Goal: Task Accomplishment & Management: Manage account settings

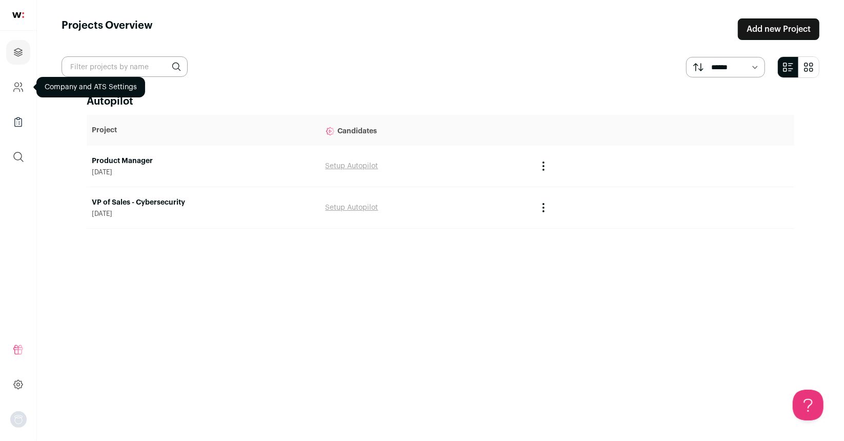
click at [23, 85] on icon "Company and ATS Settings" at bounding box center [18, 87] width 12 height 12
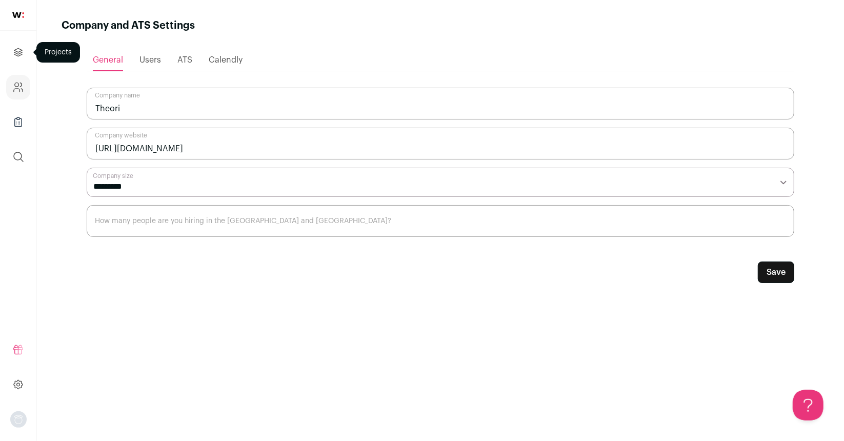
click at [24, 49] on link "Projects" at bounding box center [18, 52] width 24 height 25
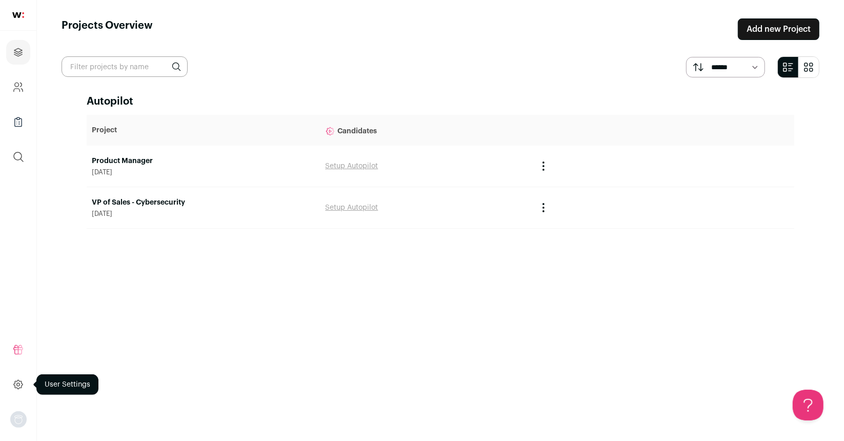
click at [23, 379] on icon at bounding box center [18, 384] width 12 height 12
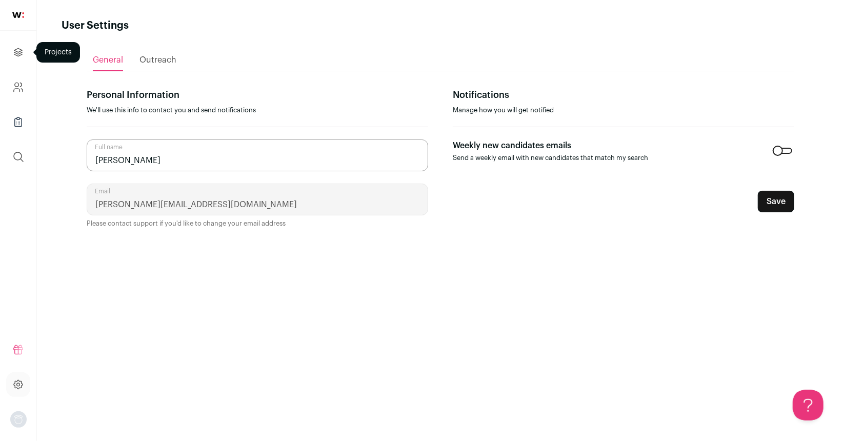
click at [26, 52] on link "Projects" at bounding box center [18, 52] width 24 height 25
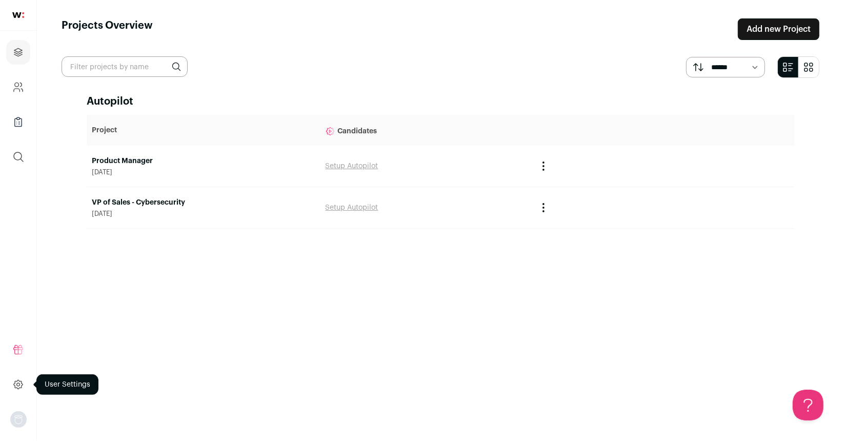
click at [16, 384] on icon at bounding box center [18, 384] width 12 height 12
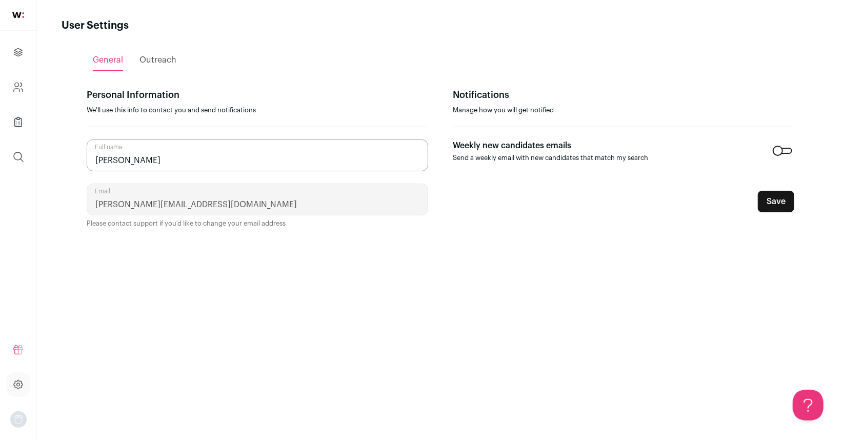
click at [153, 64] on span "Outreach" at bounding box center [157, 60] width 37 height 8
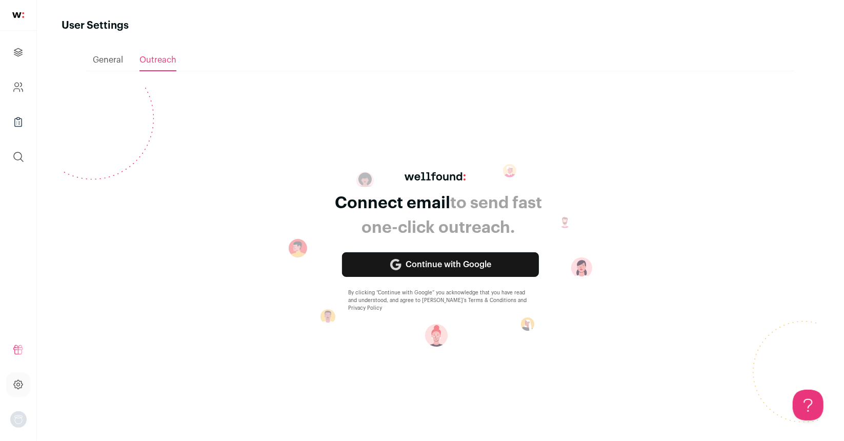
click at [116, 64] on span "General" at bounding box center [108, 60] width 30 height 8
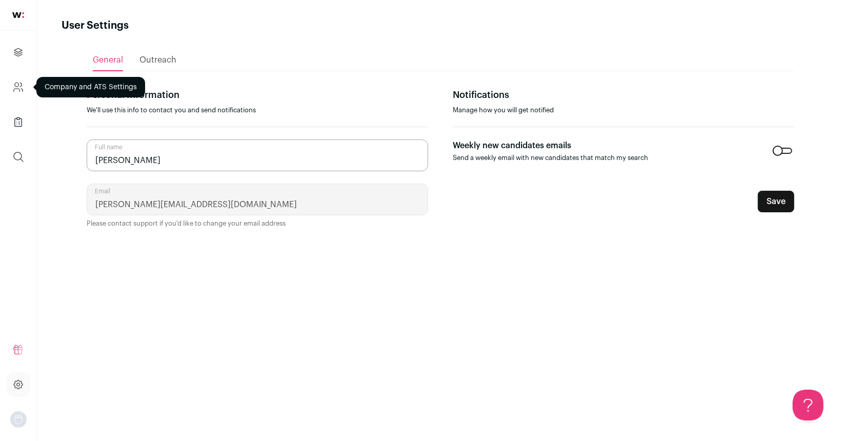
click at [20, 91] on icon "Company and ATS Settings" at bounding box center [18, 87] width 12 height 12
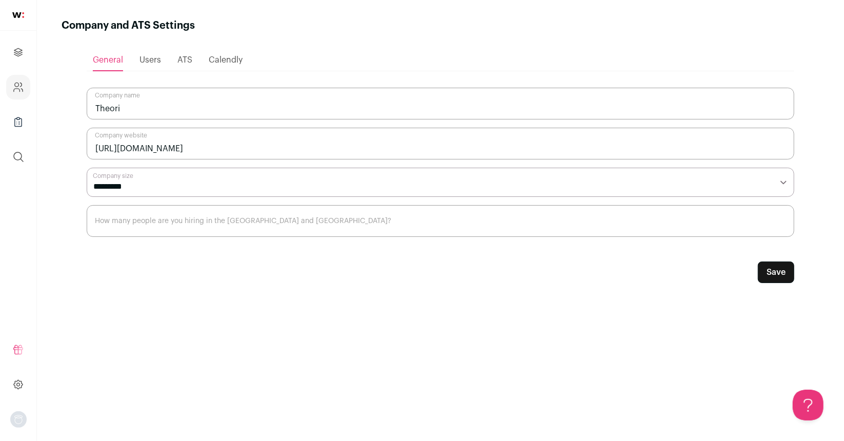
click at [132, 65] on ul "General Users ATS [GEOGRAPHIC_DATA]" at bounding box center [440, 60] width 707 height 22
click at [140, 56] on span "Users" at bounding box center [150, 60] width 22 height 8
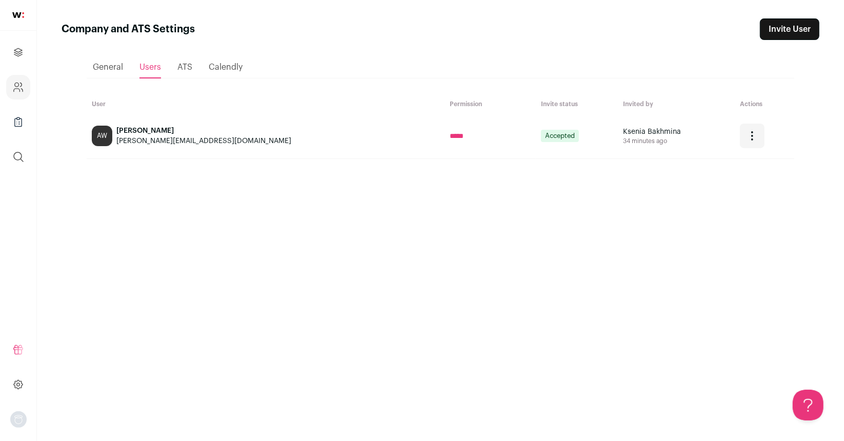
click at [177, 60] on div "ATS" at bounding box center [184, 67] width 15 height 21
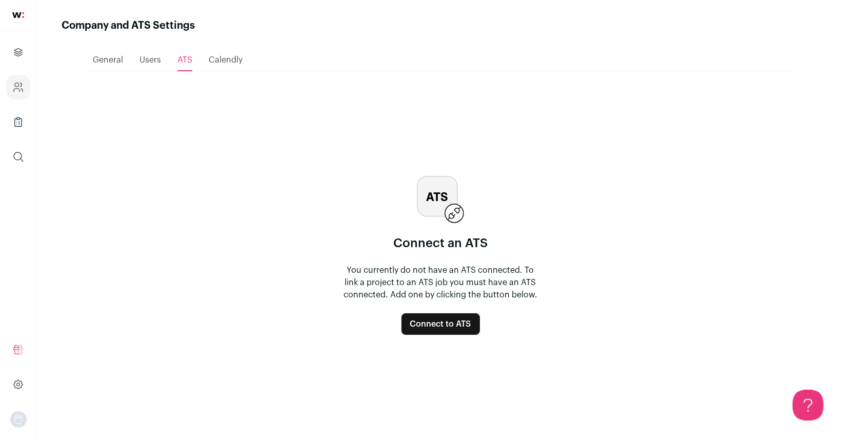
click at [218, 64] on span "Calendly" at bounding box center [226, 60] width 34 height 8
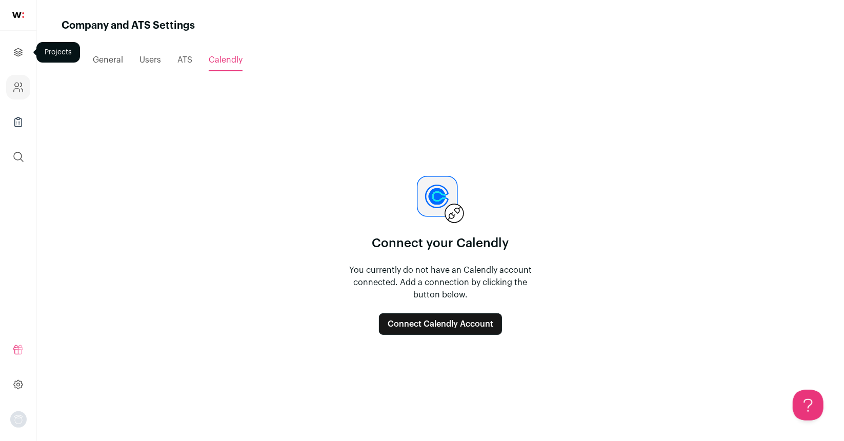
click at [19, 49] on icon "Projects" at bounding box center [18, 52] width 8 height 8
